Goal: Information Seeking & Learning: Learn about a topic

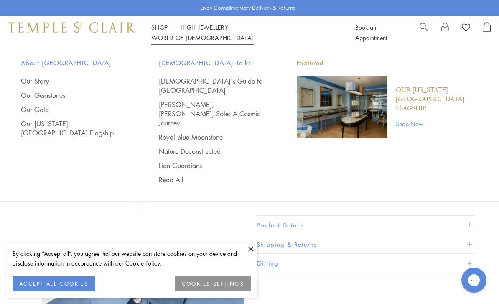
click at [253, 33] on link "World of Temple World of Temple" at bounding box center [202, 37] width 102 height 8
click at [208, 80] on link "[DEMOGRAPHIC_DATA]'s Guide to [GEOGRAPHIC_DATA]" at bounding box center [211, 85] width 104 height 18
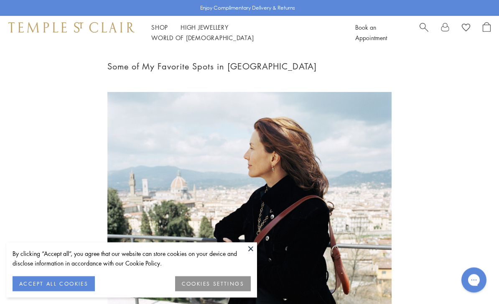
scroll to position [7, 0]
click at [247, 255] on button at bounding box center [250, 248] width 13 height 13
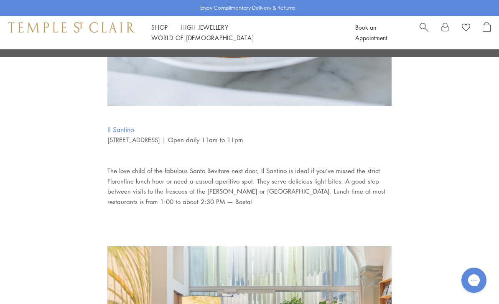
scroll to position [2710, 0]
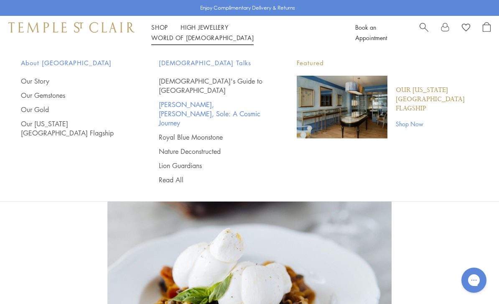
click at [217, 100] on link "[PERSON_NAME], [PERSON_NAME], Sole: A Cosmic Journey" at bounding box center [211, 114] width 104 height 28
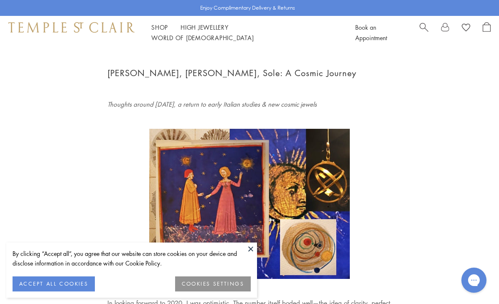
click at [249, 250] on button at bounding box center [250, 248] width 13 height 13
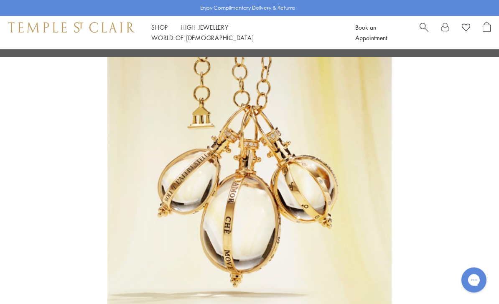
scroll to position [1781, 0]
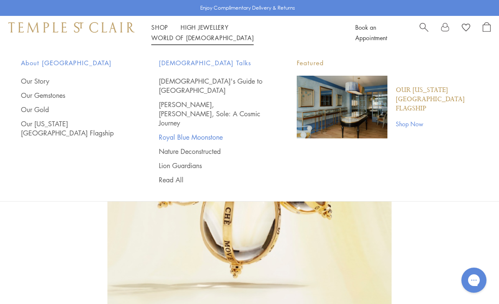
click at [201, 132] on link "Royal Blue Moonstone" at bounding box center [211, 136] width 104 height 9
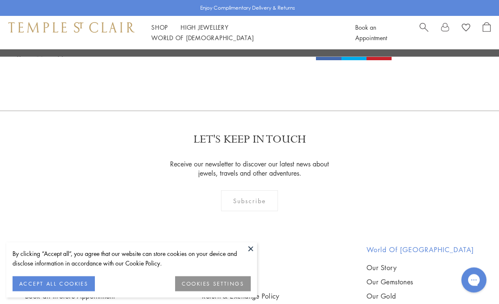
scroll to position [1330, 0]
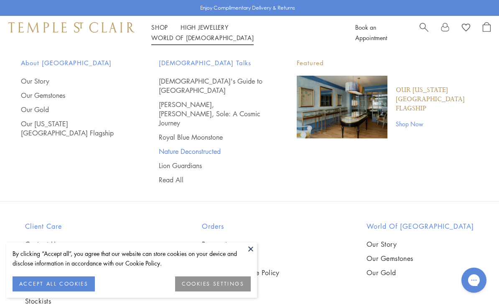
click at [191, 147] on link "Nature Deconstructed" at bounding box center [211, 151] width 104 height 9
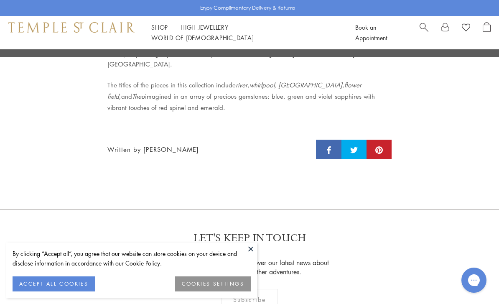
scroll to position [1085, 0]
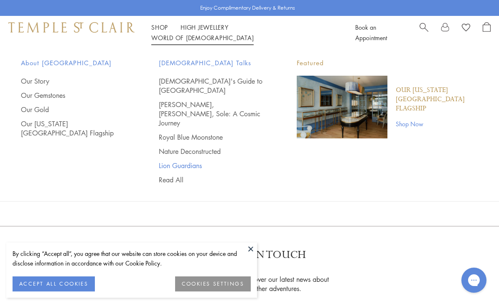
click at [187, 161] on link "Lion Guardians" at bounding box center [211, 165] width 104 height 9
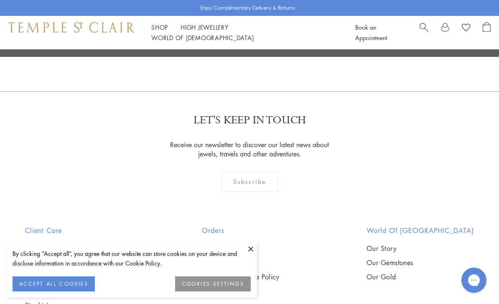
scroll to position [2151, 0]
